Goal: Task Accomplishment & Management: Manage account settings

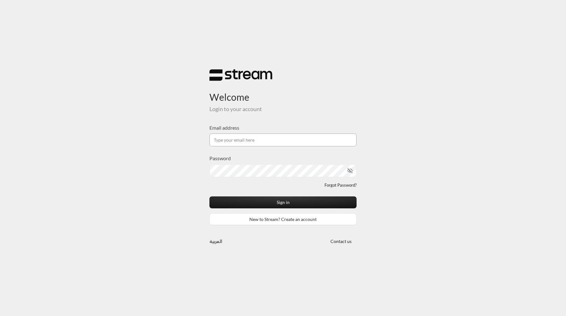
type input "[EMAIL_ADDRESS][DOMAIN_NAME]"
click at [209, 196] on button "Sign in" at bounding box center [282, 202] width 147 height 12
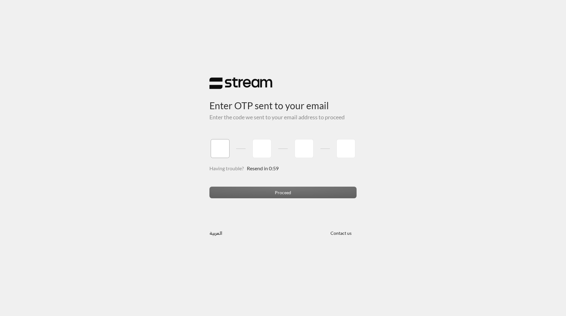
type input "1"
type input "2"
type input "3"
type input "4"
